Goal: Find specific page/section: Find specific page/section

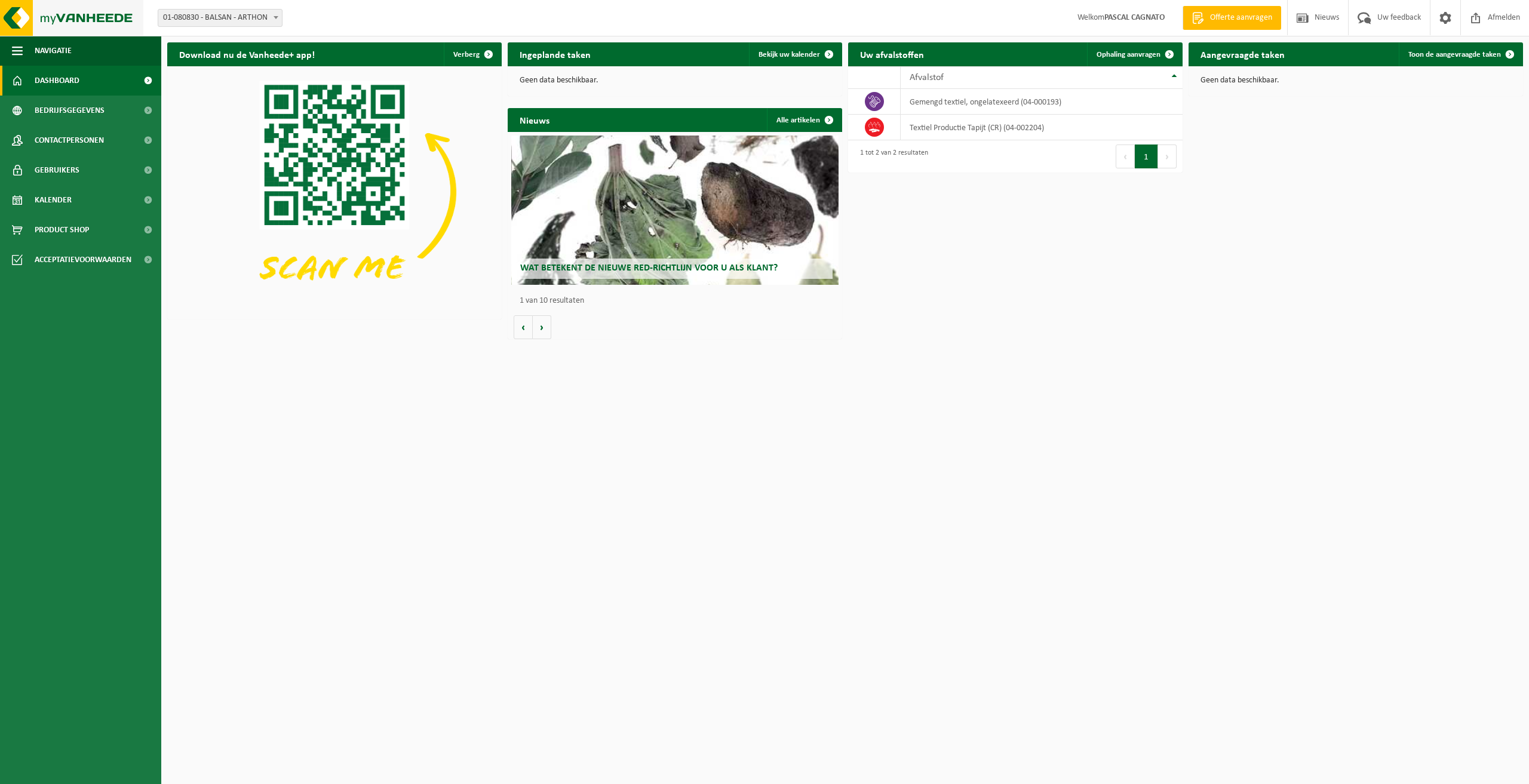
click at [40, 9] on img at bounding box center [71, 18] width 143 height 36
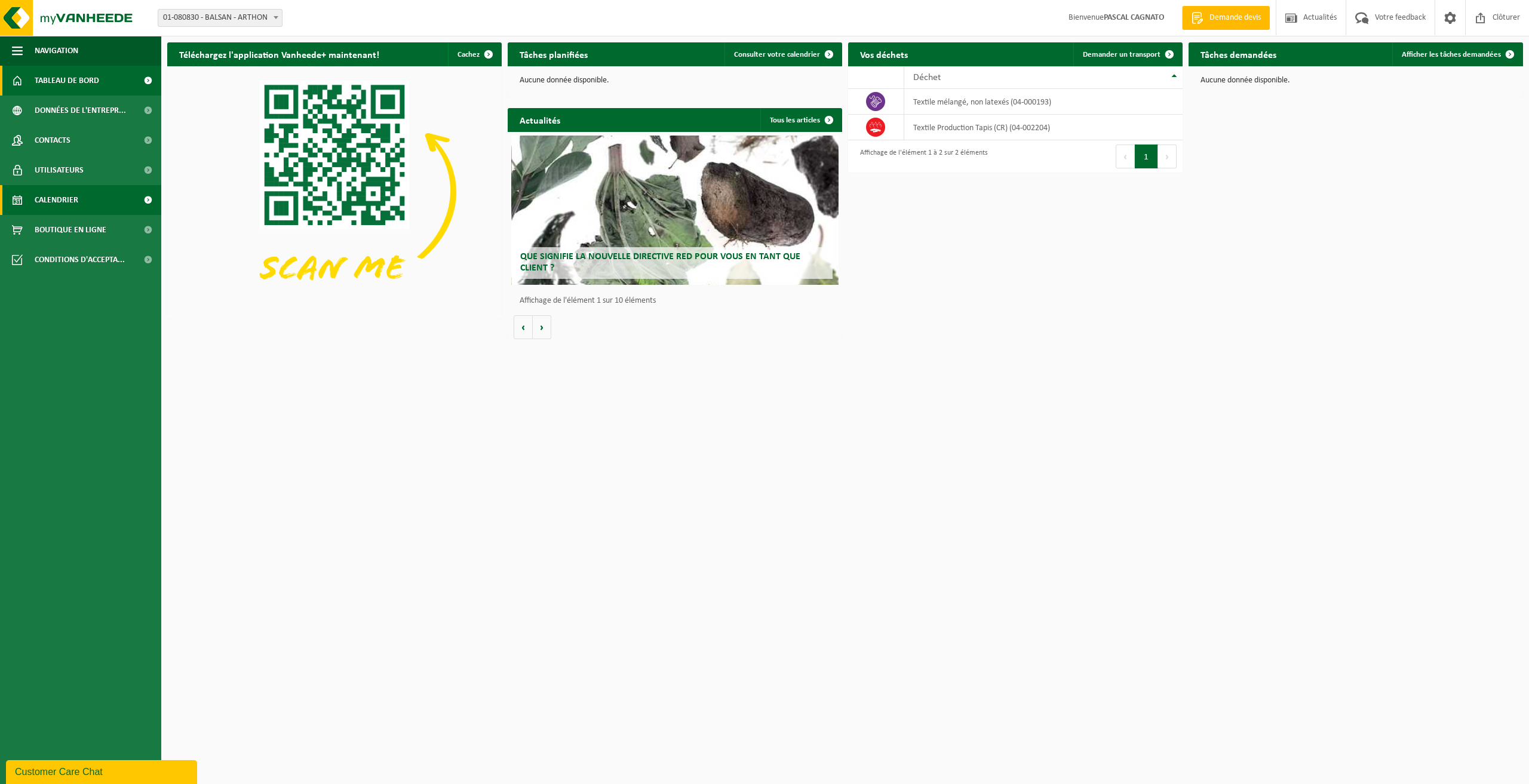
click at [55, 197] on span "Calendrier" at bounding box center [56, 199] width 44 height 30
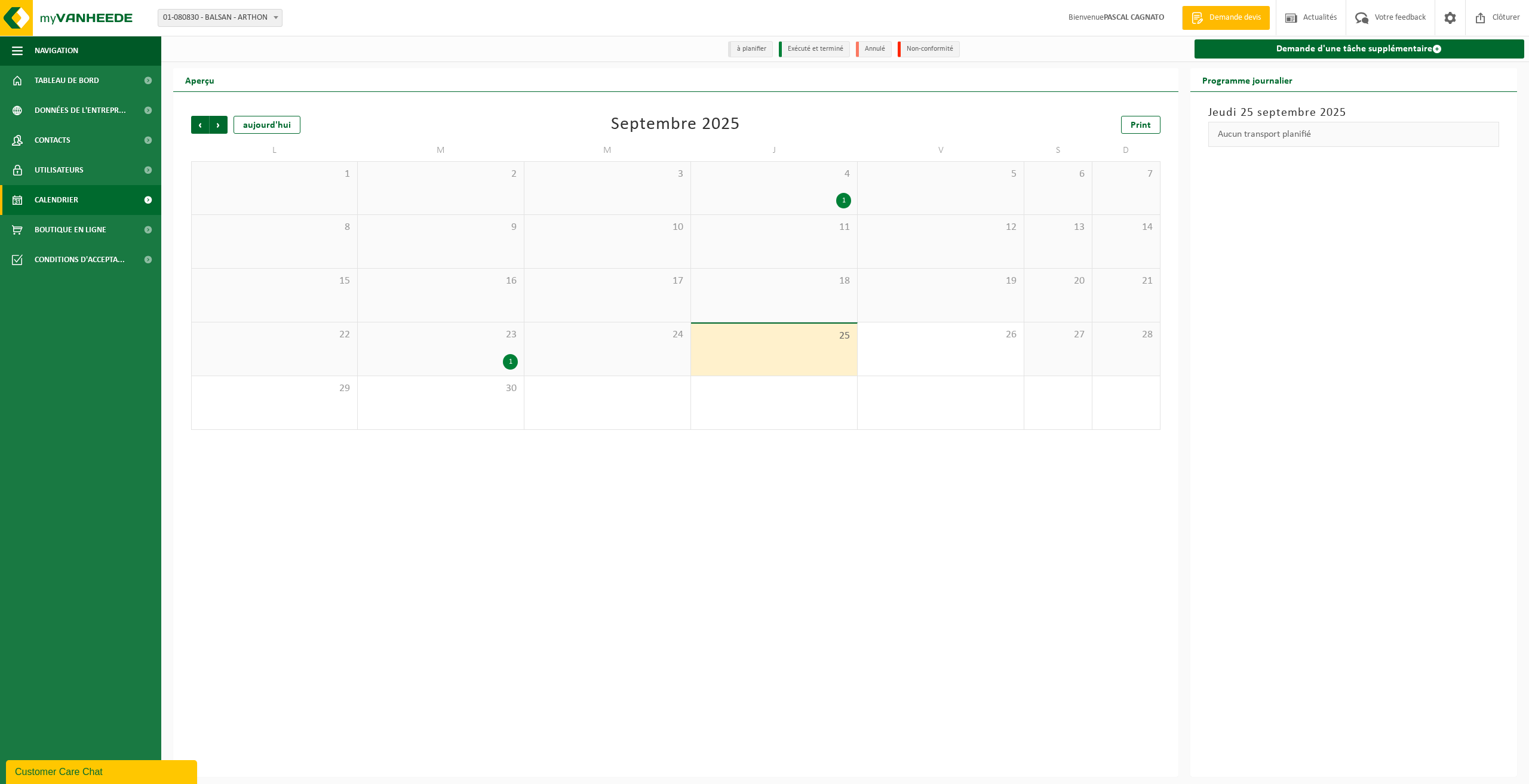
click at [488, 361] on div "1" at bounding box center [440, 361] width 154 height 16
